Goal: Transaction & Acquisition: Purchase product/service

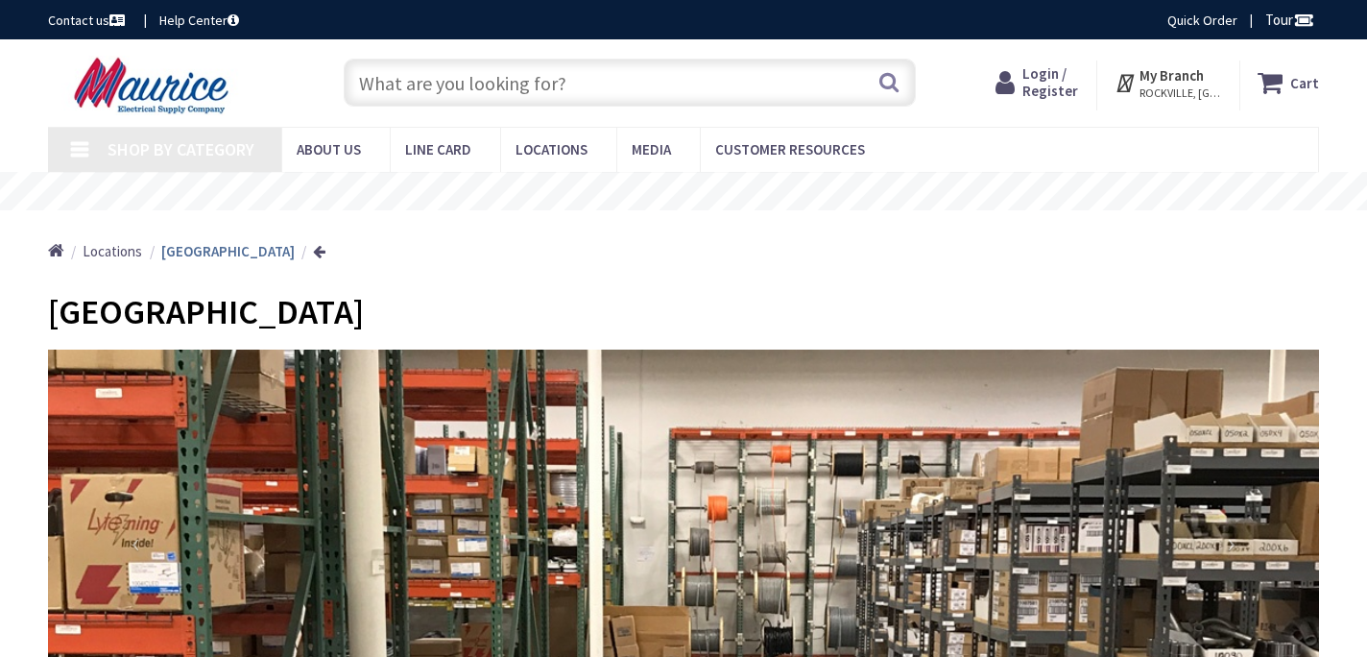
type input "[GEOGRAPHIC_DATA], [GEOGRAPHIC_DATA], [GEOGRAPHIC_DATA]"
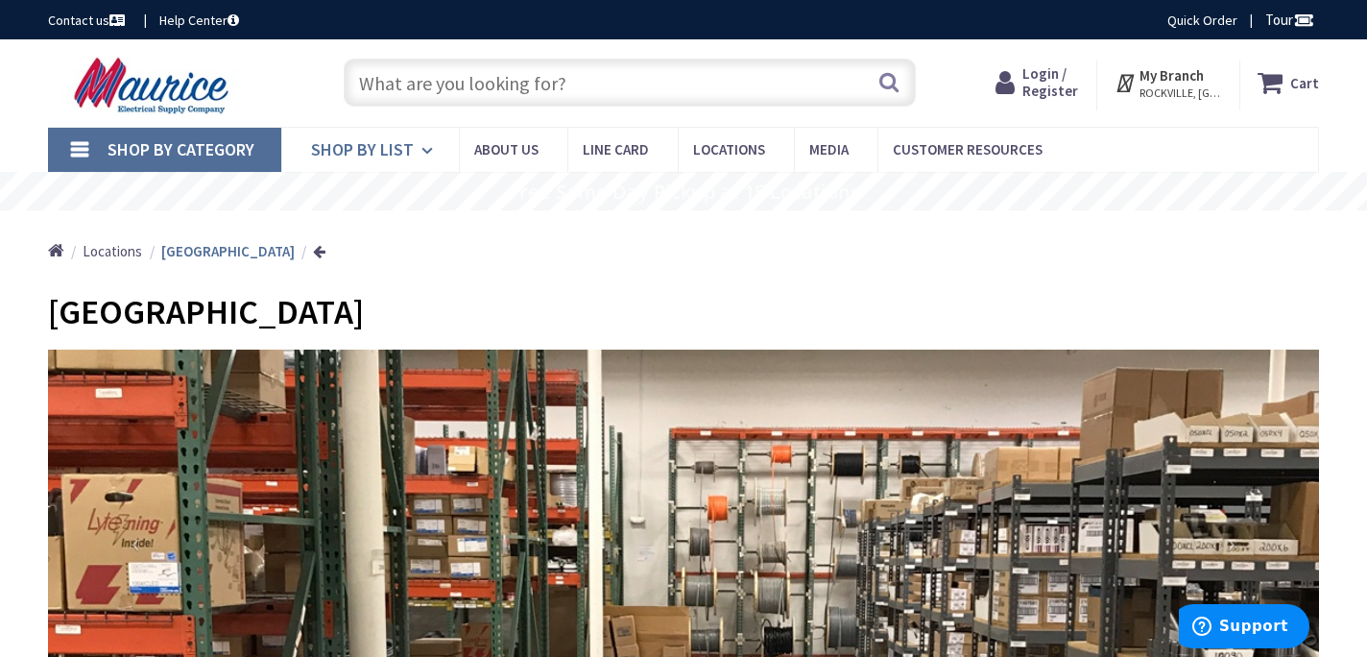
click at [410, 150] on span "Shop By List" at bounding box center [362, 149] width 103 height 22
click at [414, 151] on link "Shop By List" at bounding box center [370, 150] width 178 height 44
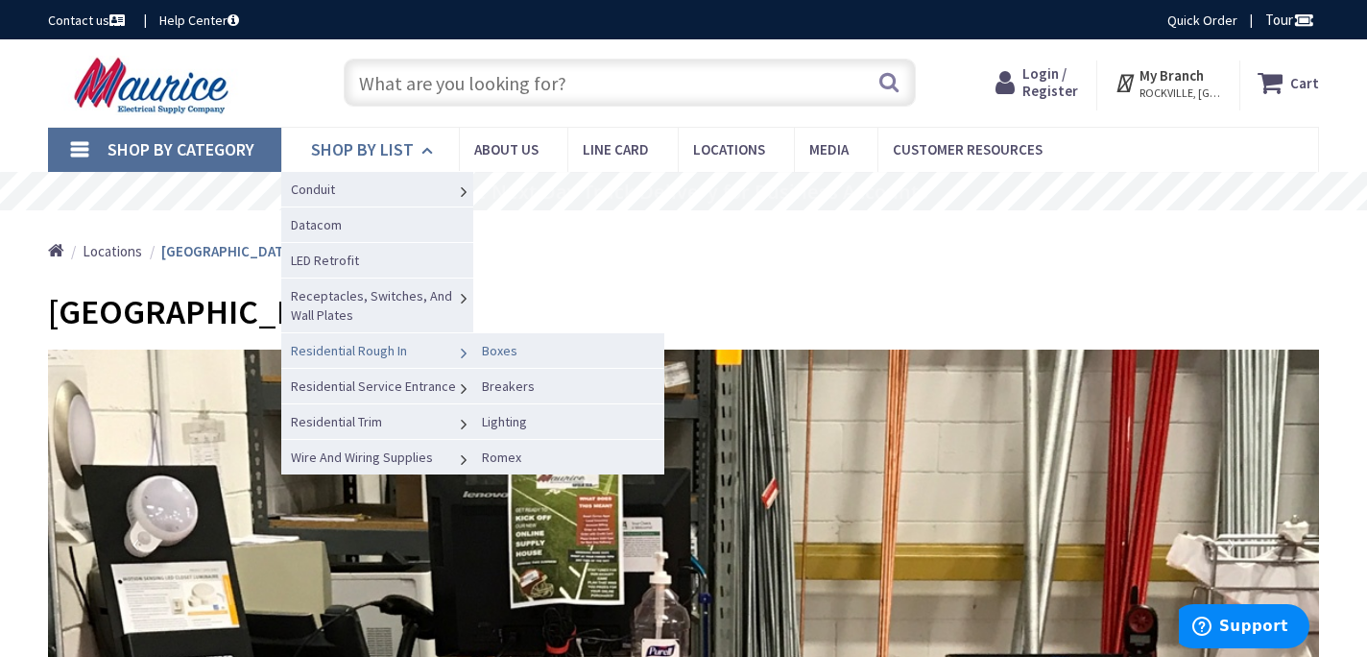
click at [515, 347] on link "Boxes" at bounding box center [568, 350] width 192 height 36
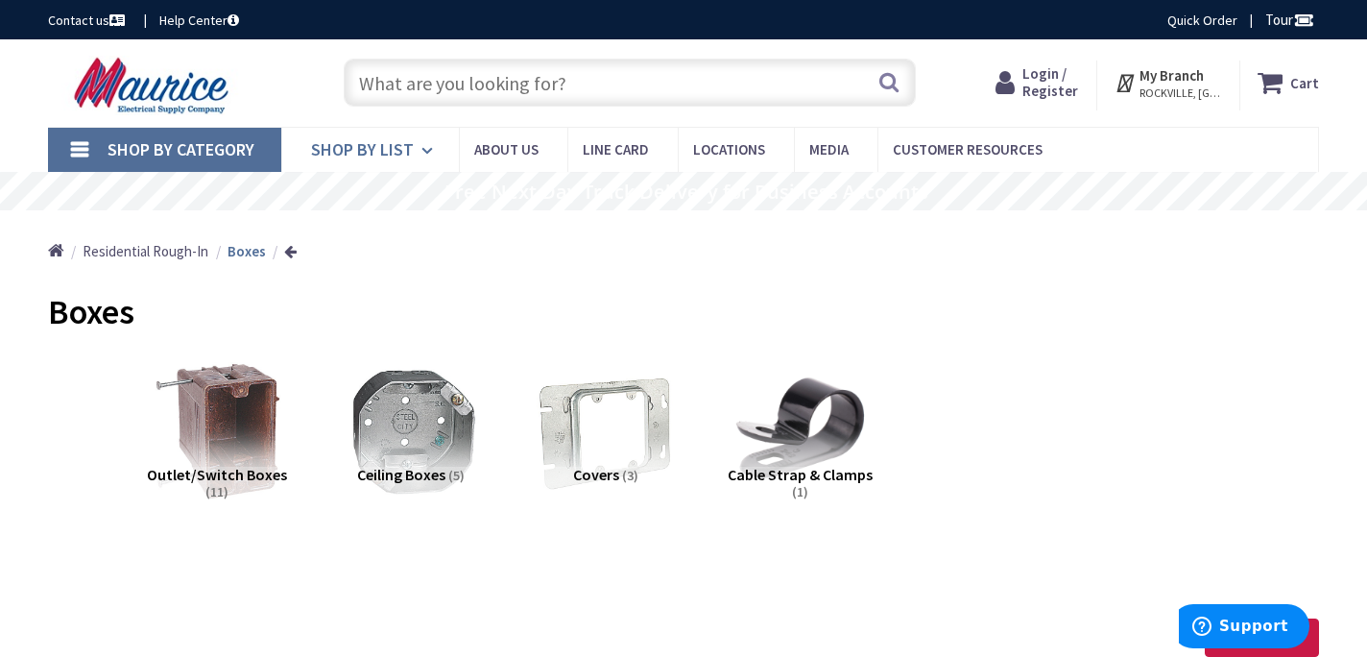
click at [417, 157] on link "Shop By List" at bounding box center [370, 150] width 178 height 44
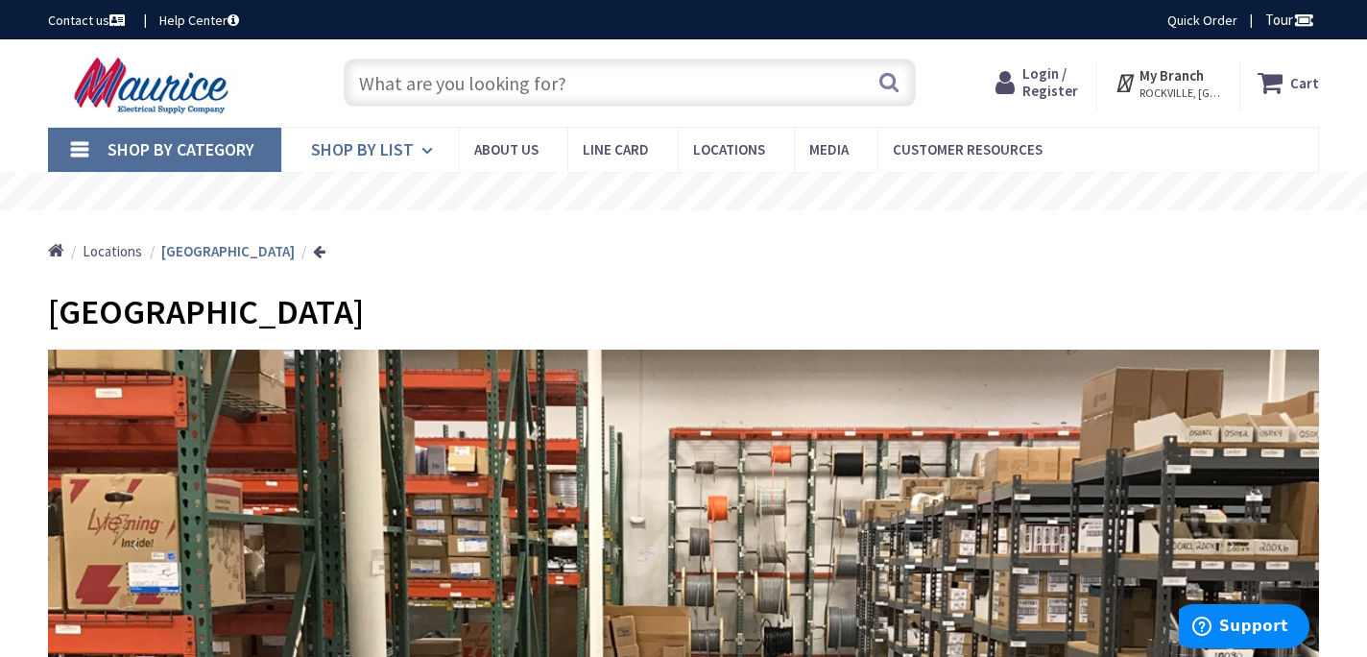
click at [410, 140] on span "Shop By List" at bounding box center [362, 149] width 103 height 22
click at [717, 76] on input "text" at bounding box center [630, 83] width 572 height 48
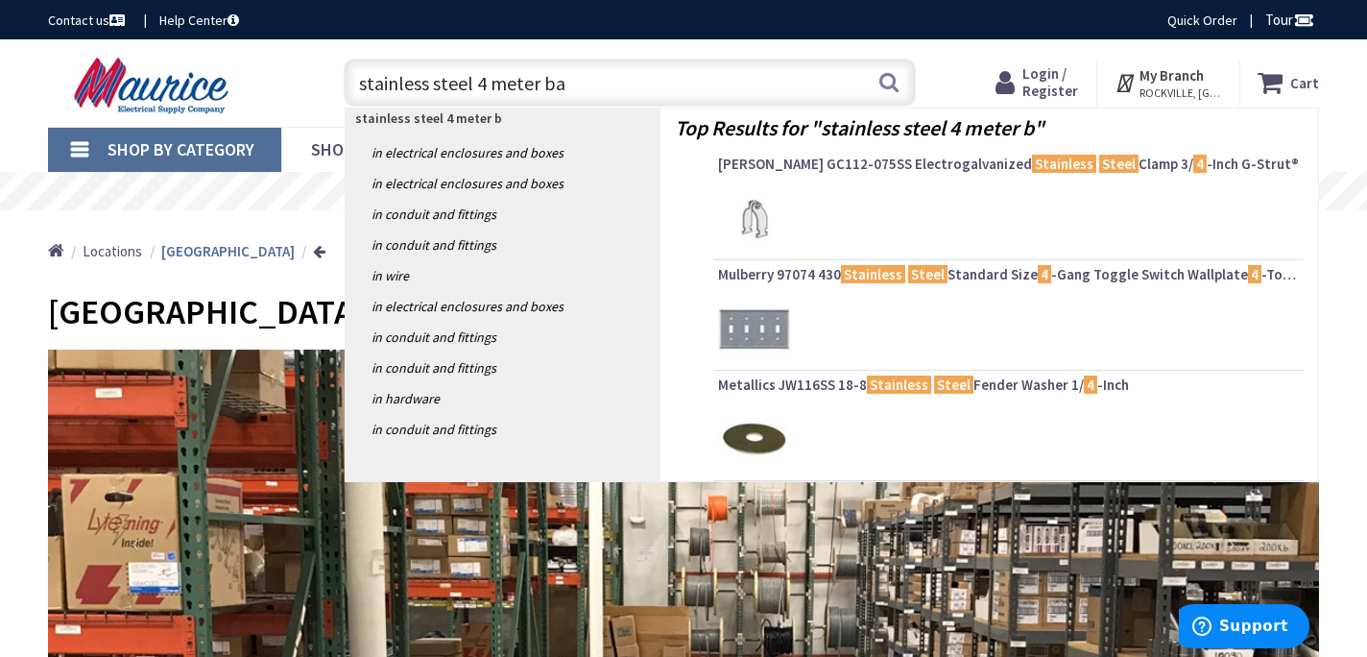
type input "stainless steel 4 meter bae"
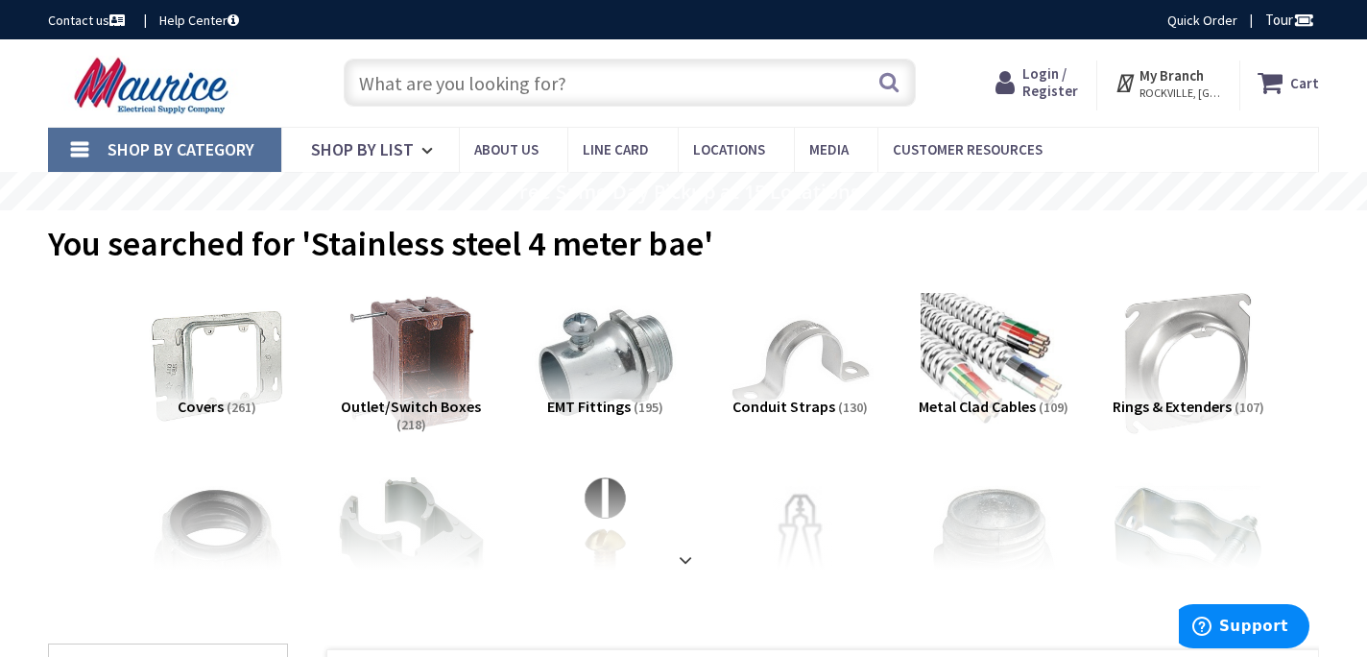
click at [582, 99] on input "text" at bounding box center [630, 83] width 572 height 48
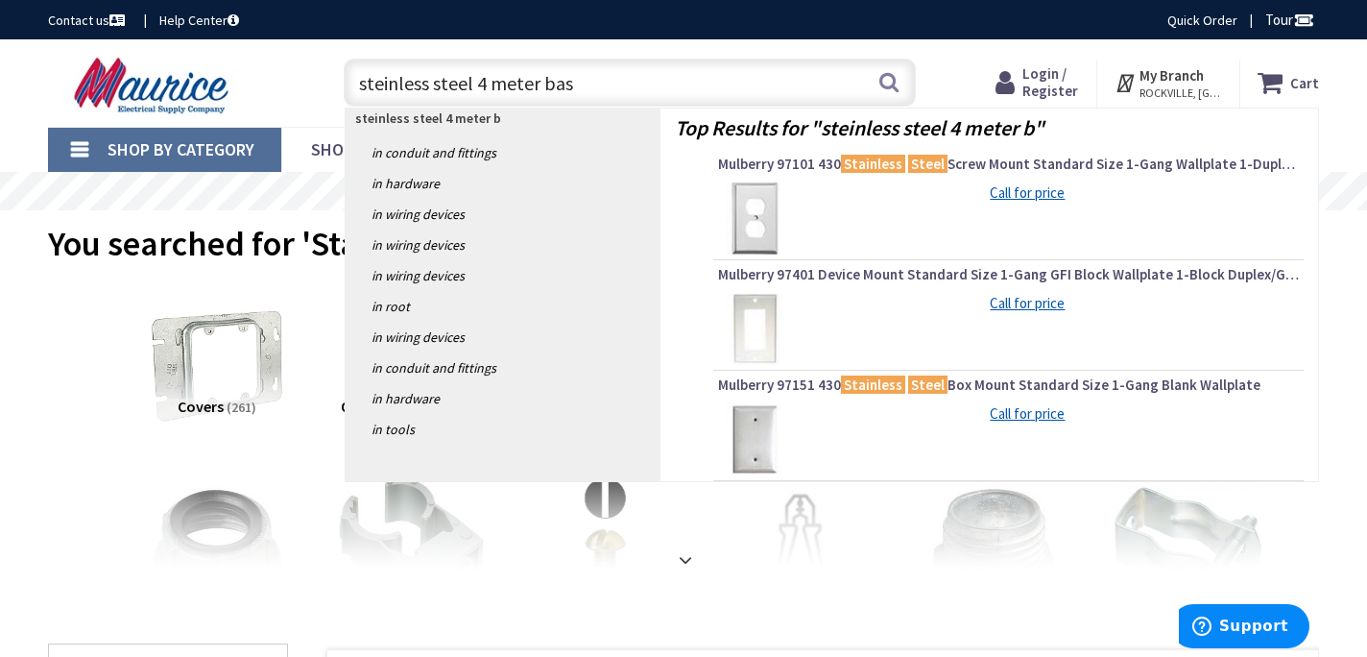
type input "steinless steel 4 meter base"
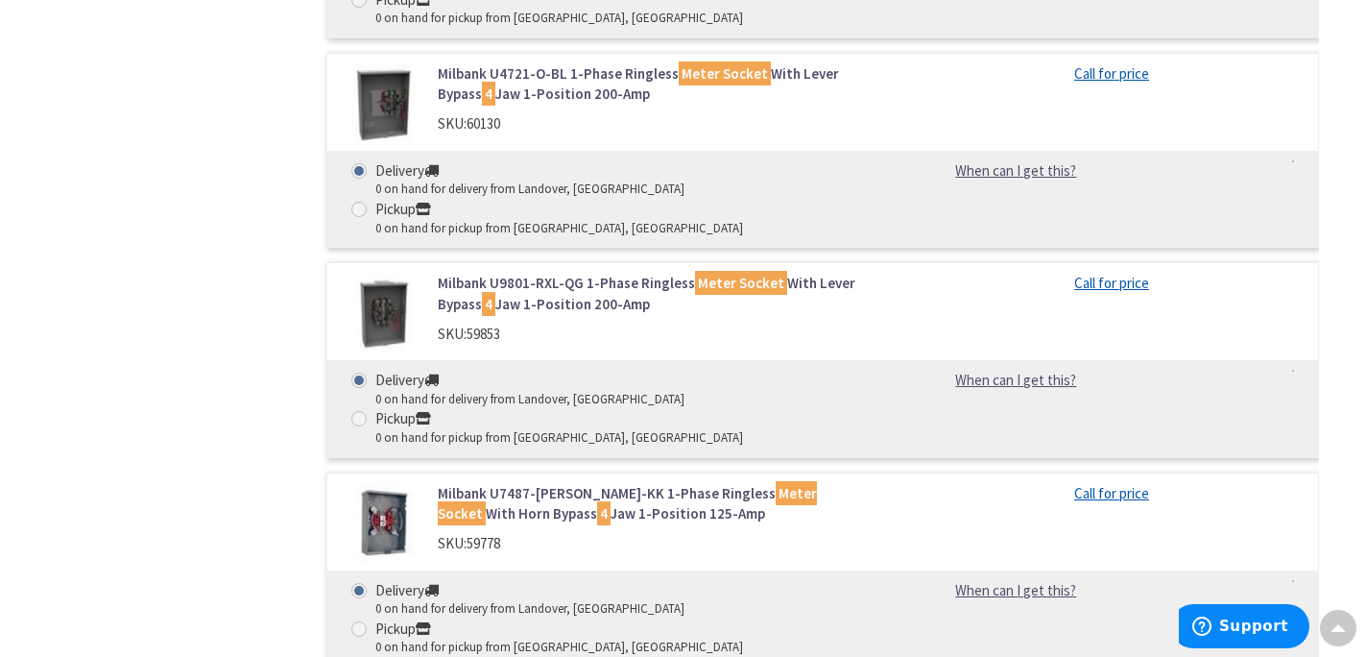
scroll to position [5555, 0]
